Goal: Task Accomplishment & Management: Manage account settings

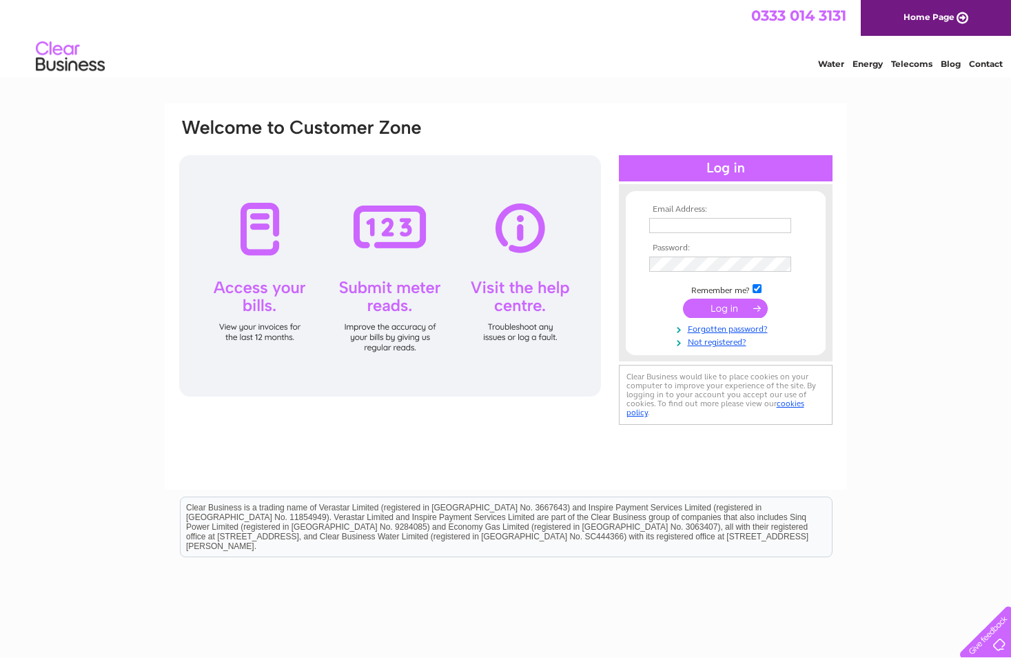
type input "gracekirkwood@visionsignanddigital.com"
click at [732, 307] on input "submit" at bounding box center [725, 308] width 85 height 19
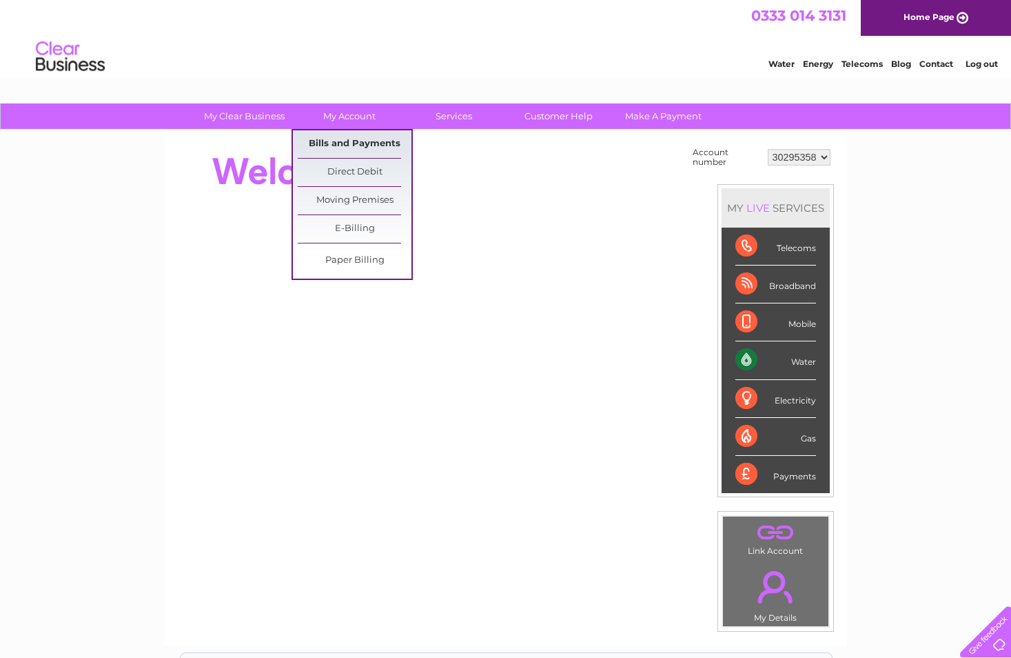
click at [361, 137] on link "Bills and Payments" at bounding box center [355, 144] width 114 height 28
click at [372, 146] on link "Bills and Payments" at bounding box center [355, 144] width 114 height 28
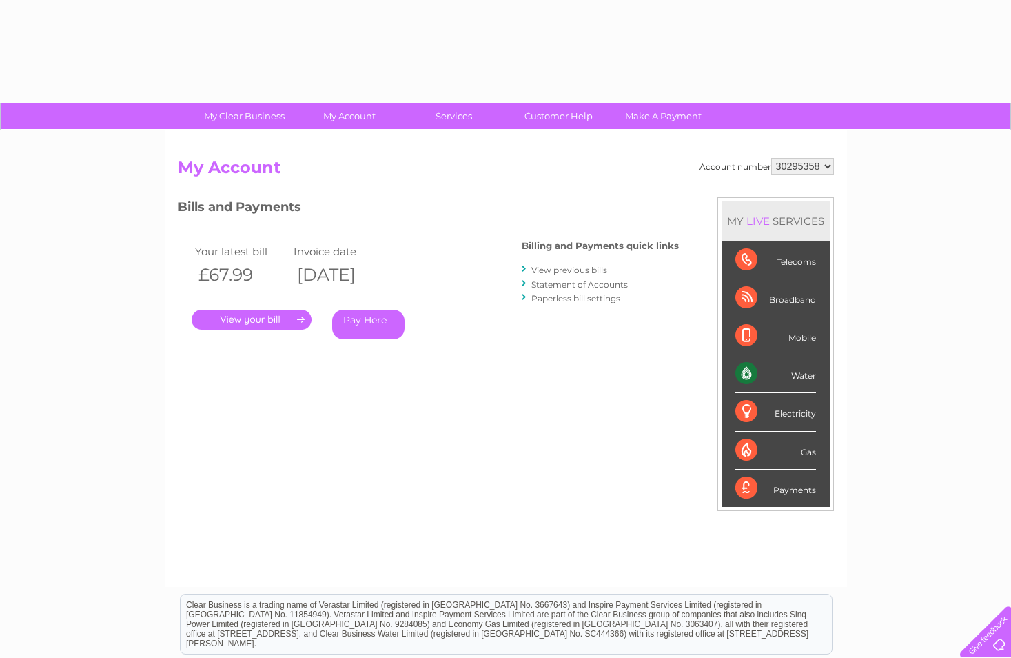
click at [288, 316] on link "." at bounding box center [252, 320] width 120 height 20
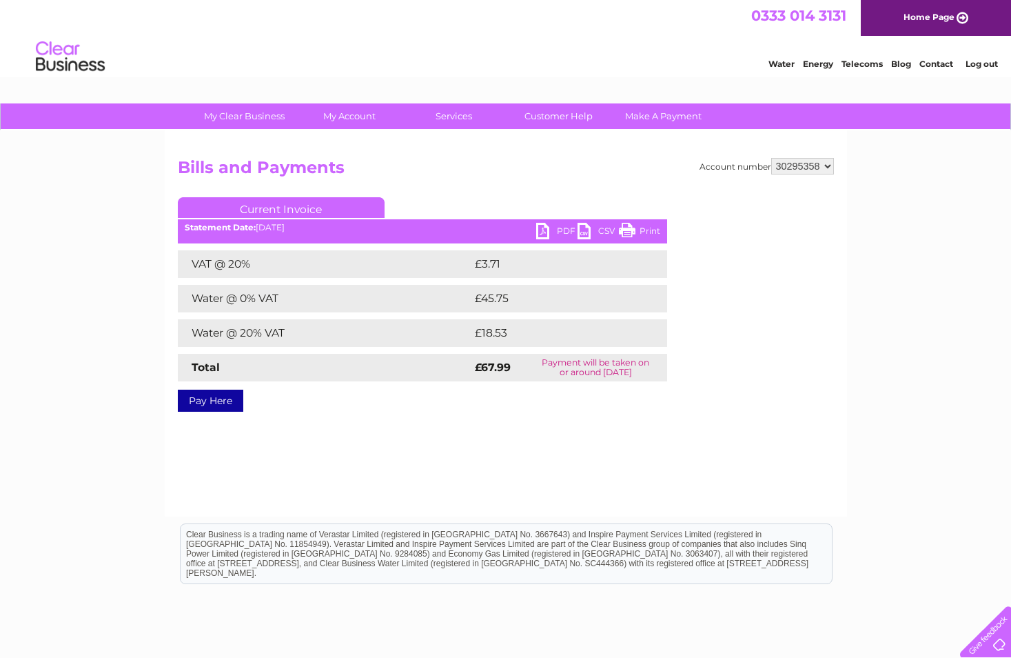
click at [623, 225] on link "Print" at bounding box center [639, 233] width 41 height 20
